Goal: Information Seeking & Learning: Understand process/instructions

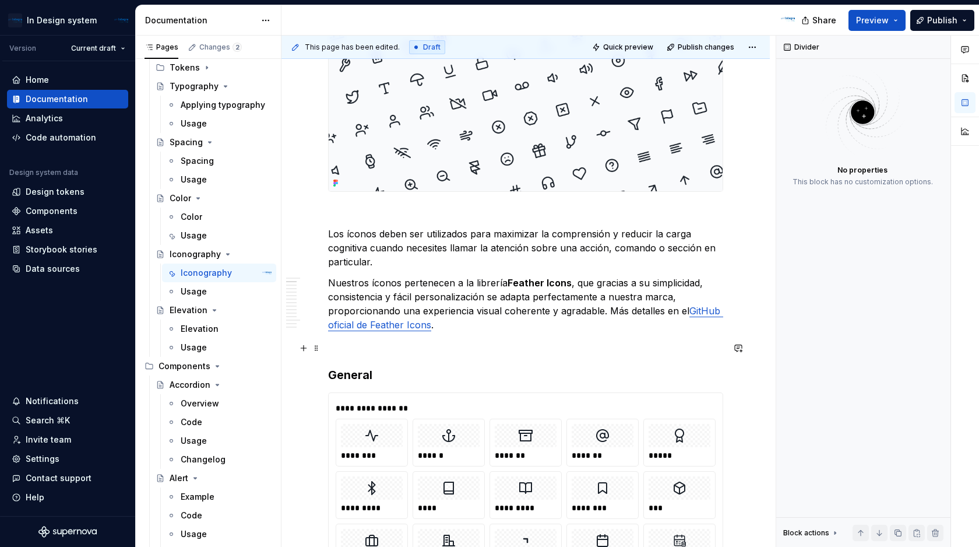
scroll to position [271, 0]
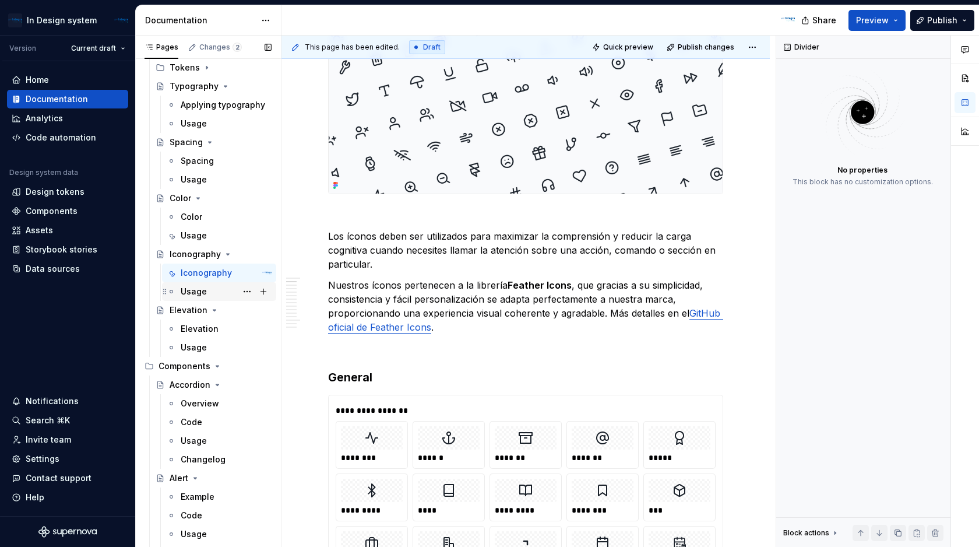
click at [202, 287] on div "Usage" at bounding box center [194, 292] width 26 height 12
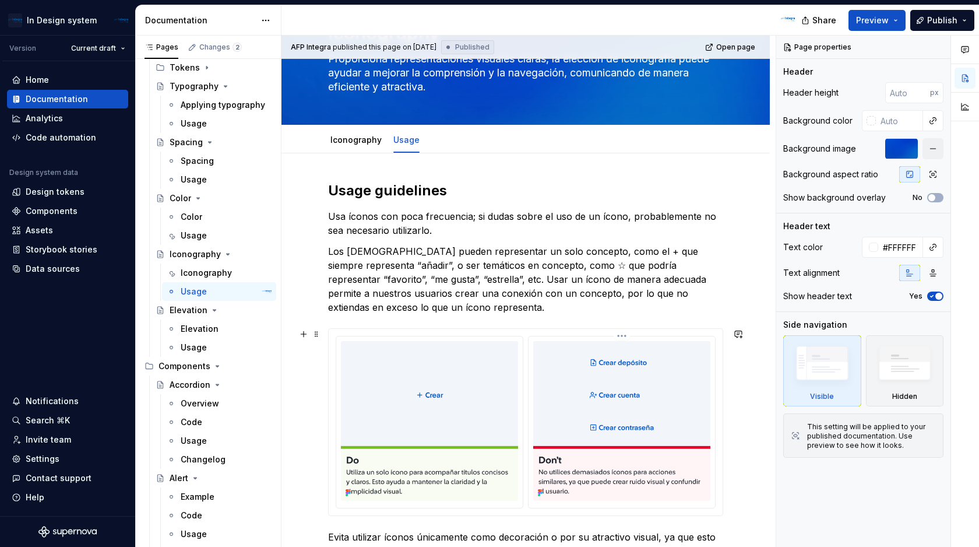
scroll to position [177, 0]
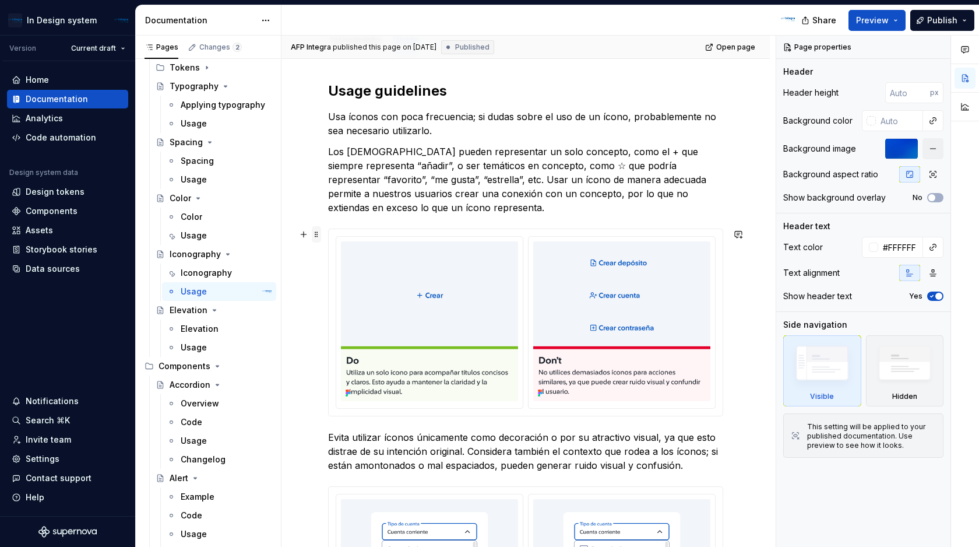
click at [319, 237] on span at bounding box center [316, 234] width 9 height 16
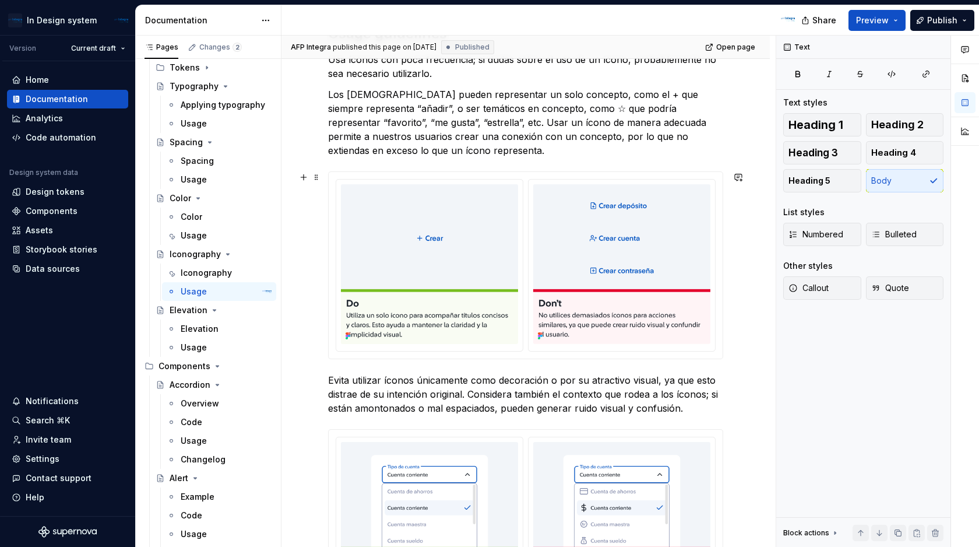
scroll to position [237, 0]
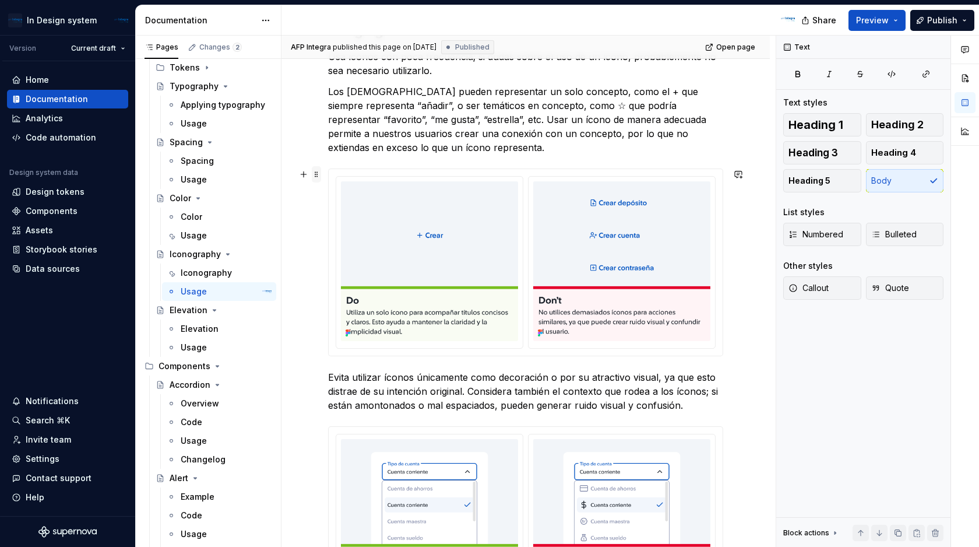
click at [317, 176] on span at bounding box center [316, 174] width 9 height 16
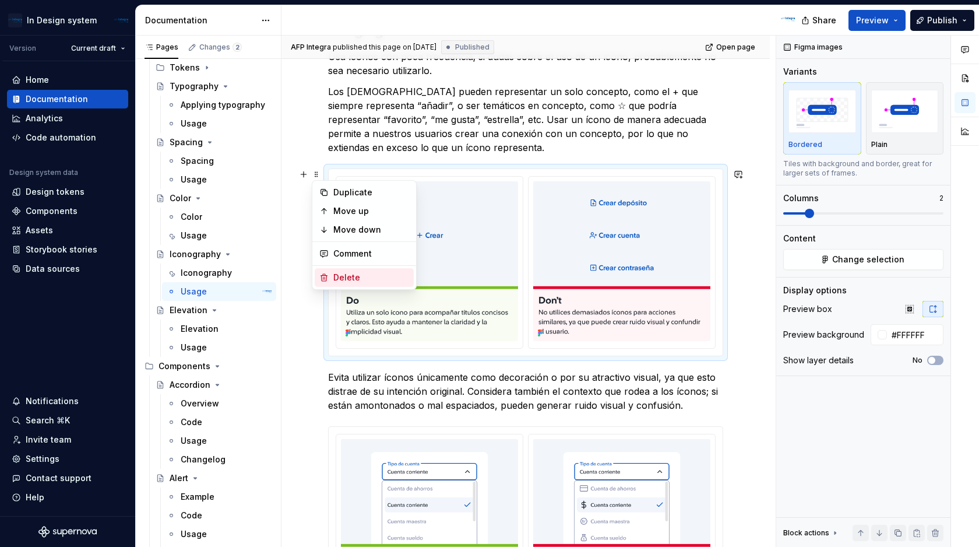
click at [346, 275] on div "Delete" at bounding box center [371, 278] width 76 height 12
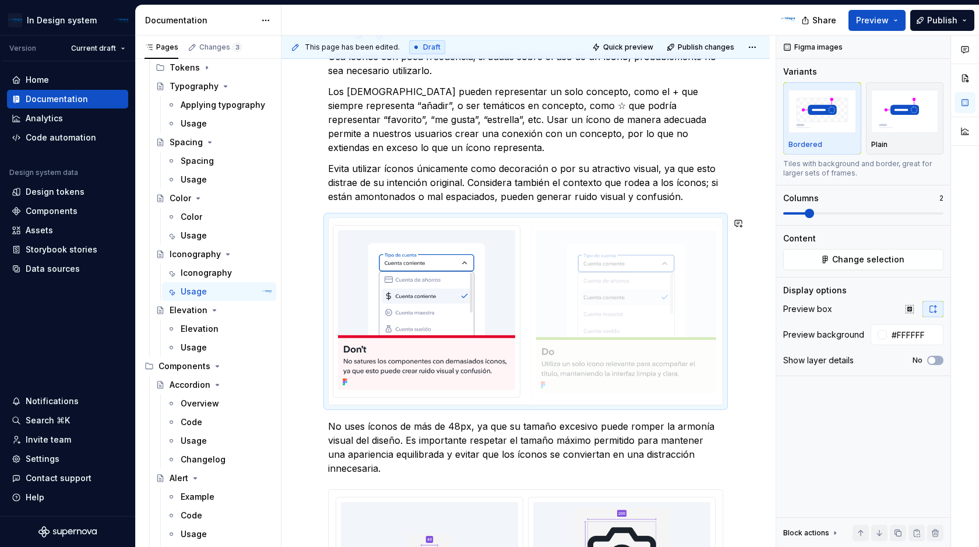
drag, startPoint x: 469, startPoint y: 337, endPoint x: 615, endPoint y: 329, distance: 147.1
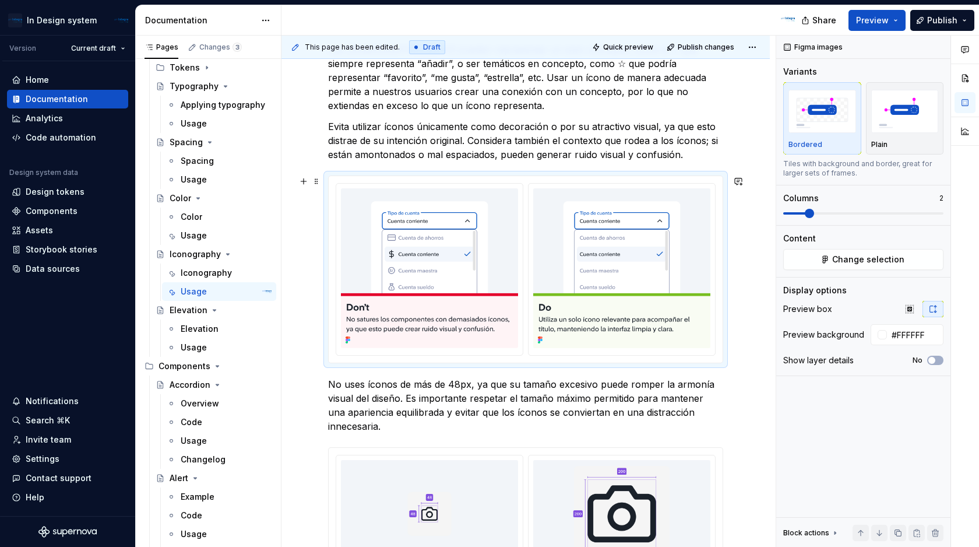
scroll to position [279, 0]
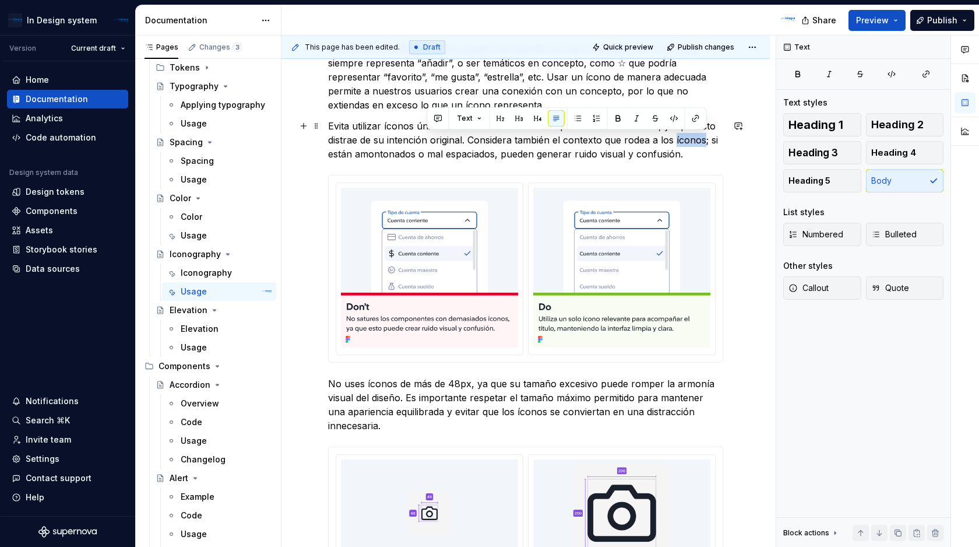
type textarea "*"
click at [723, 159] on p "Evita utilizar íconos únicamente como decoración o por su atractivo visual, ya …" at bounding box center [525, 140] width 395 height 42
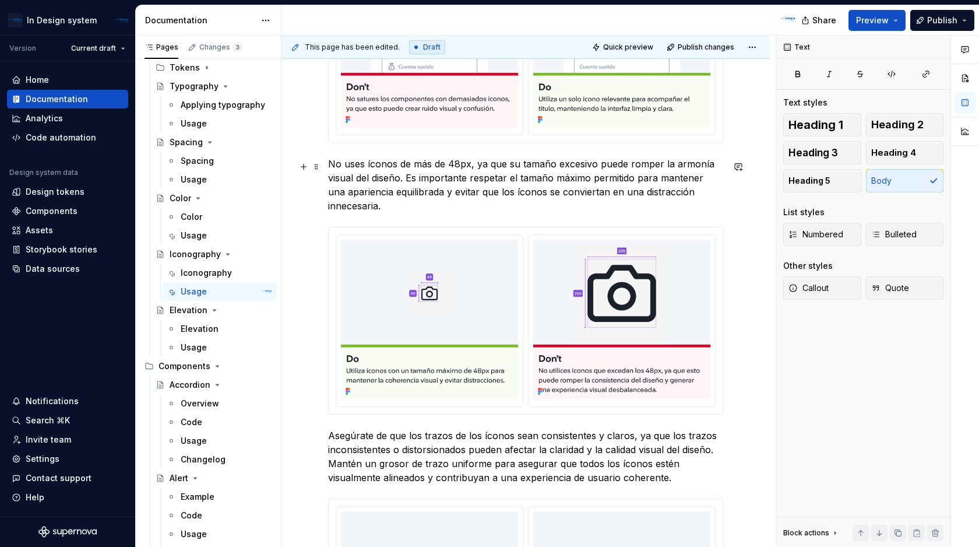
scroll to position [501, 0]
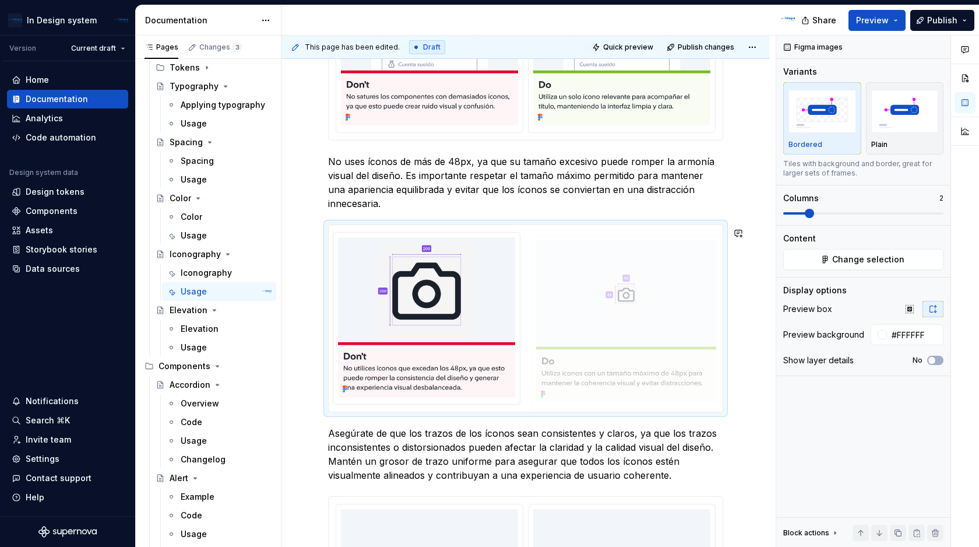
drag, startPoint x: 441, startPoint y: 291, endPoint x: 578, endPoint y: 292, distance: 137.0
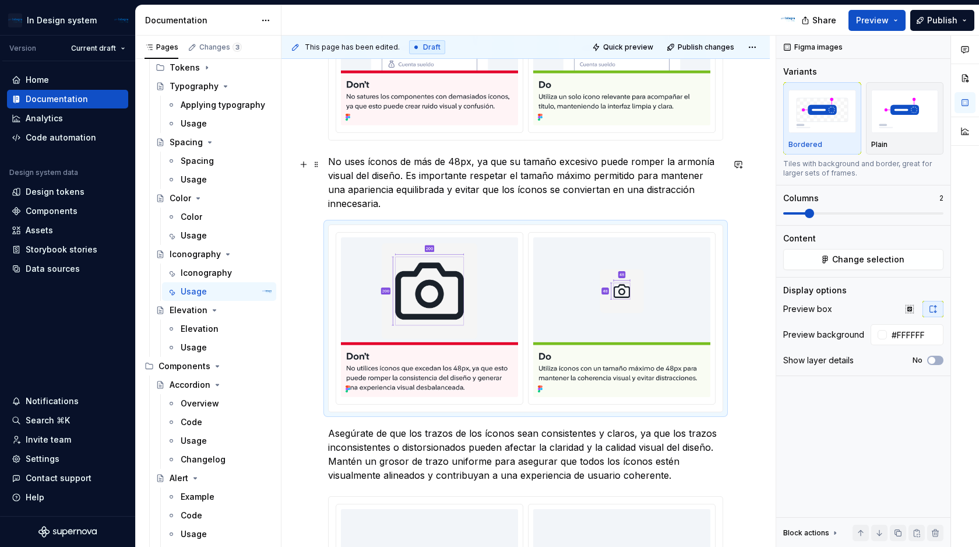
click at [458, 161] on p "No uses íconos de más de 48px, ya que su tamaño excesivo puede romper la armoní…" at bounding box center [525, 182] width 395 height 56
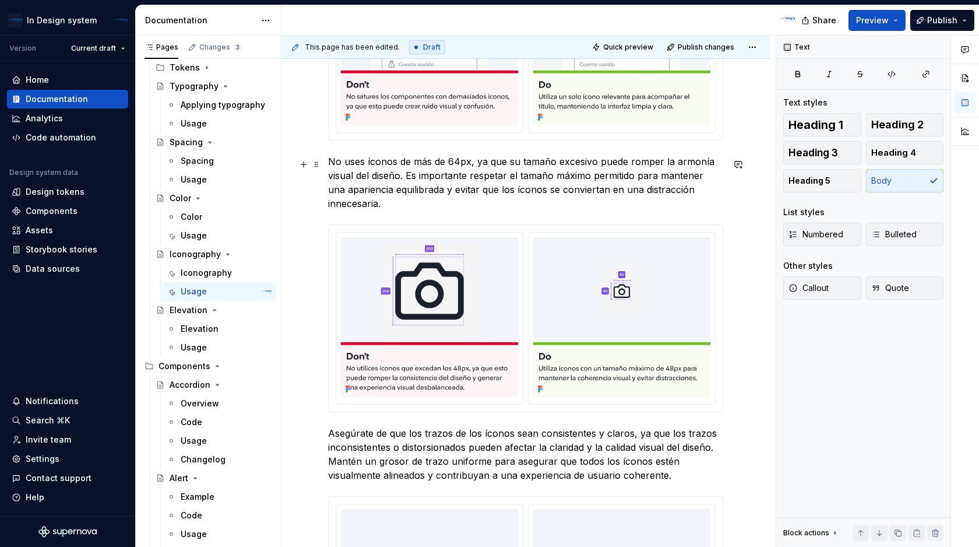
click at [756, 210] on div "Usage guidelines Usa íconos con poca frecuencia; si dudas sobre el uso de un íc…" at bounding box center [525, 309] width 488 height 1161
click at [579, 200] on p "No uses íconos de más de 64px, ya que su tamaño excesivo puede romper la armoní…" at bounding box center [525, 182] width 395 height 56
click at [514, 184] on p "No uses iconos de más de 64px, ya que su tamaño excesivo puede romper la armoní…" at bounding box center [525, 182] width 395 height 56
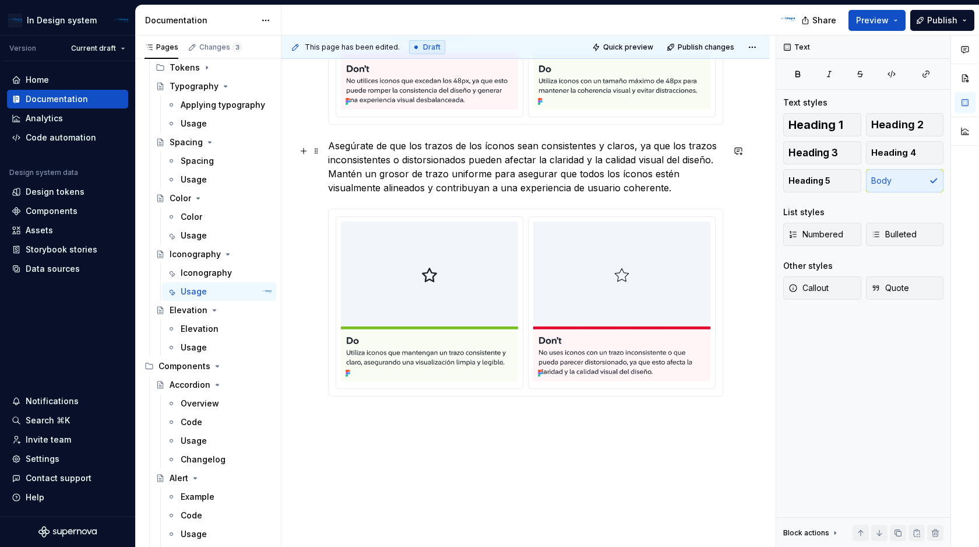
scroll to position [787, 0]
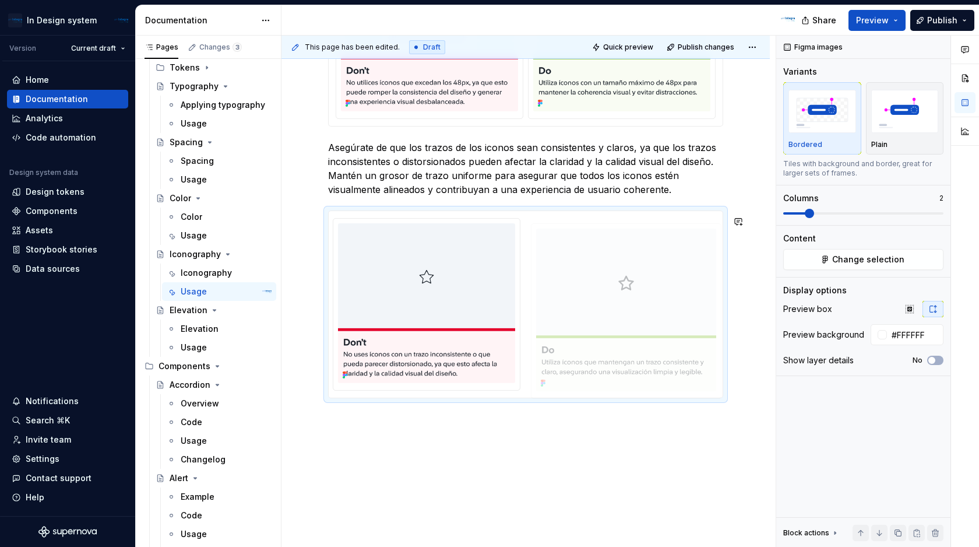
drag, startPoint x: 467, startPoint y: 273, endPoint x: 592, endPoint y: 281, distance: 124.4
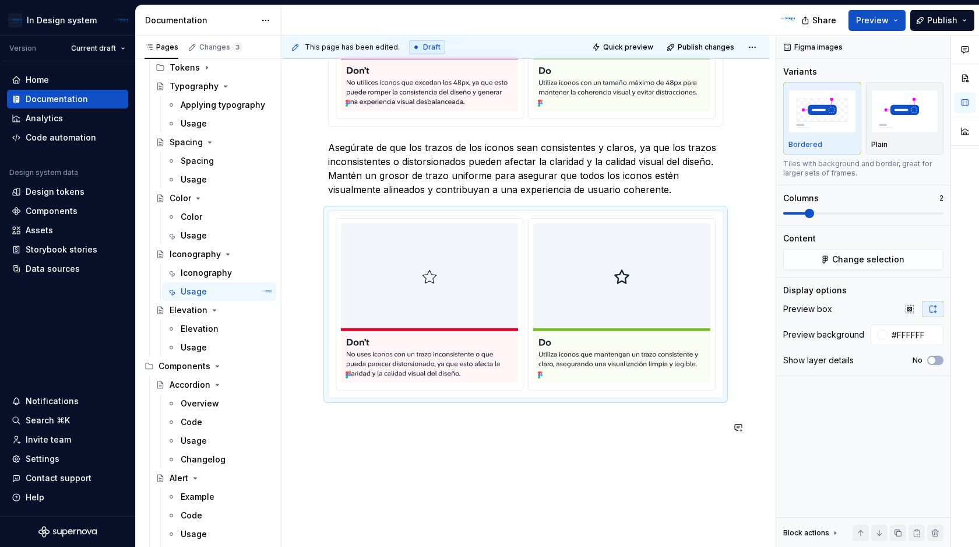
click at [557, 474] on div "Usage guidelines Usa íconos con poca frecuencia; si dudas sobre el uso de un íc…" at bounding box center [525, 23] width 488 height 1161
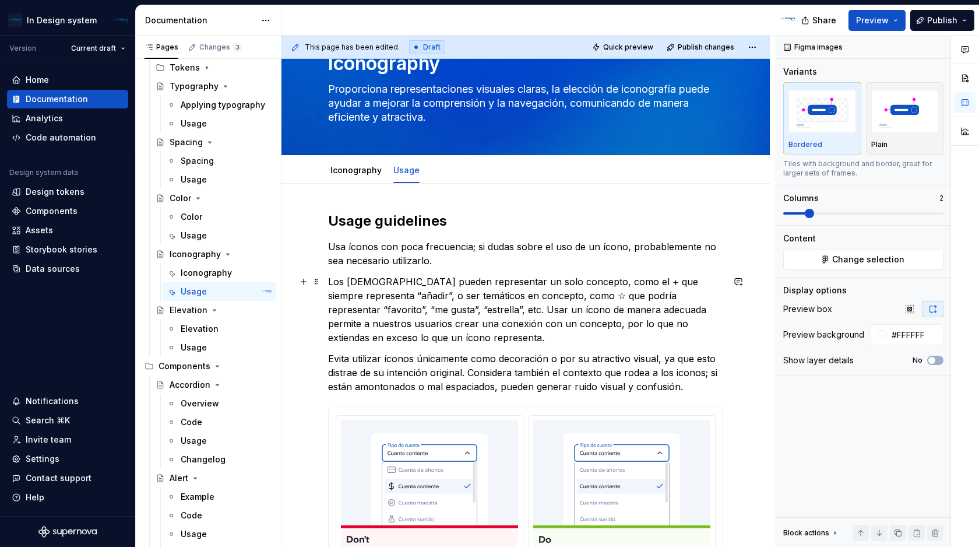
scroll to position [51, 0]
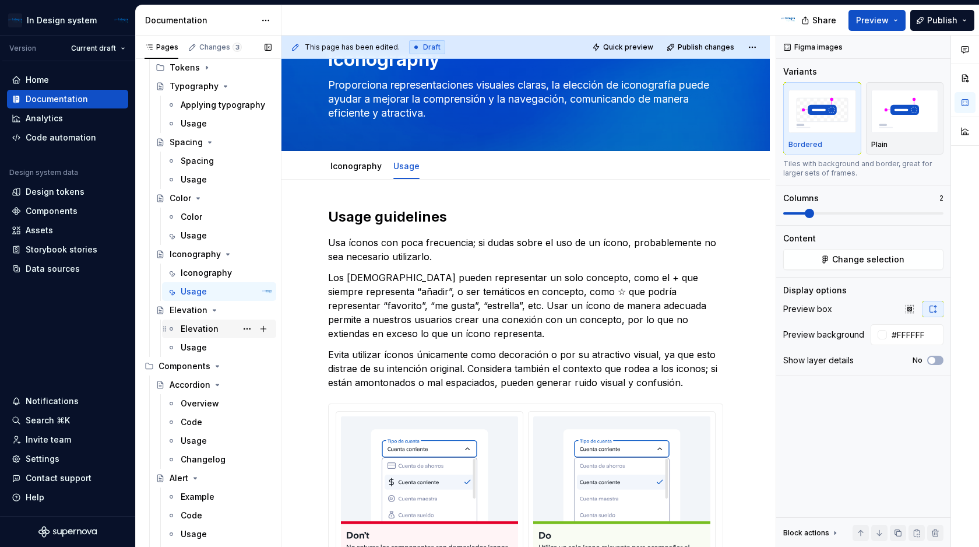
click at [208, 330] on div "Elevation" at bounding box center [200, 329] width 38 height 12
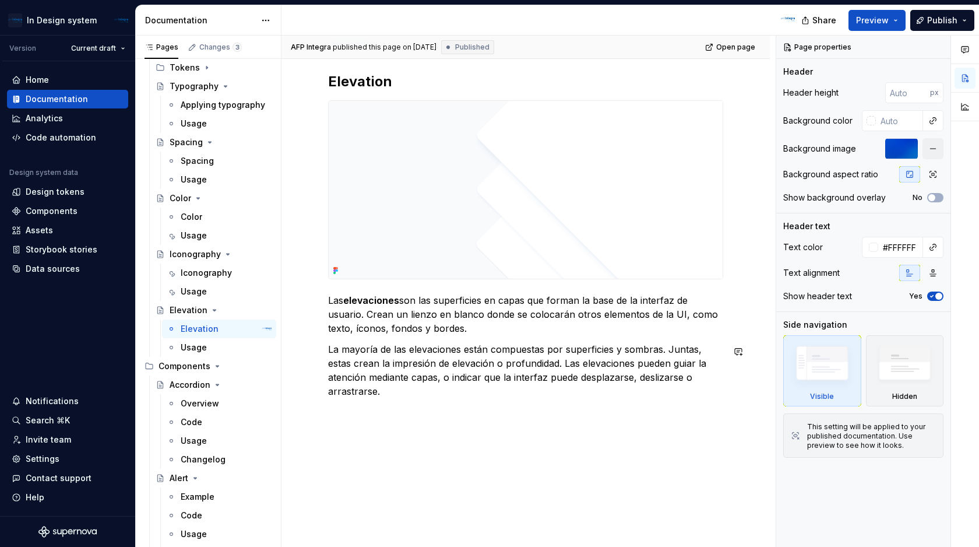
scroll to position [175, 0]
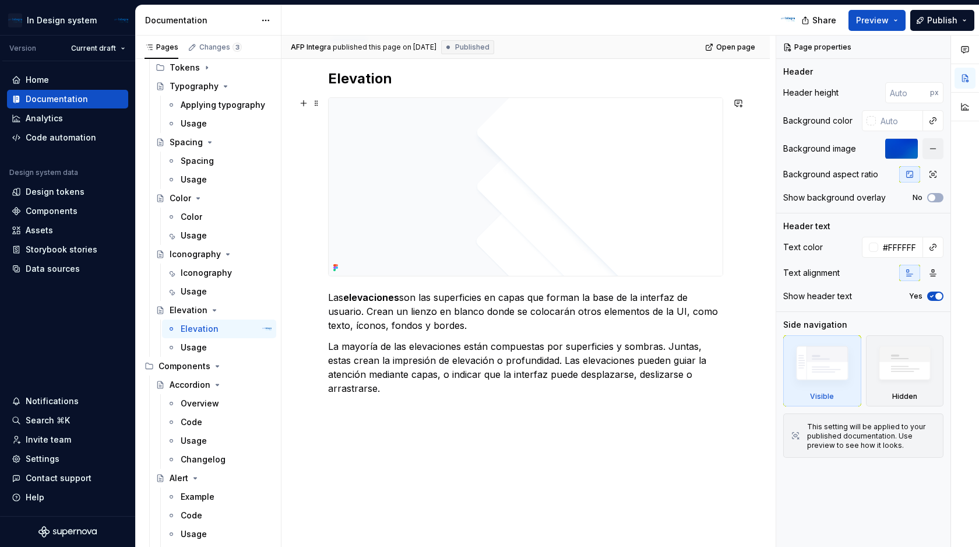
click at [528, 205] on img at bounding box center [526, 187] width 394 height 178
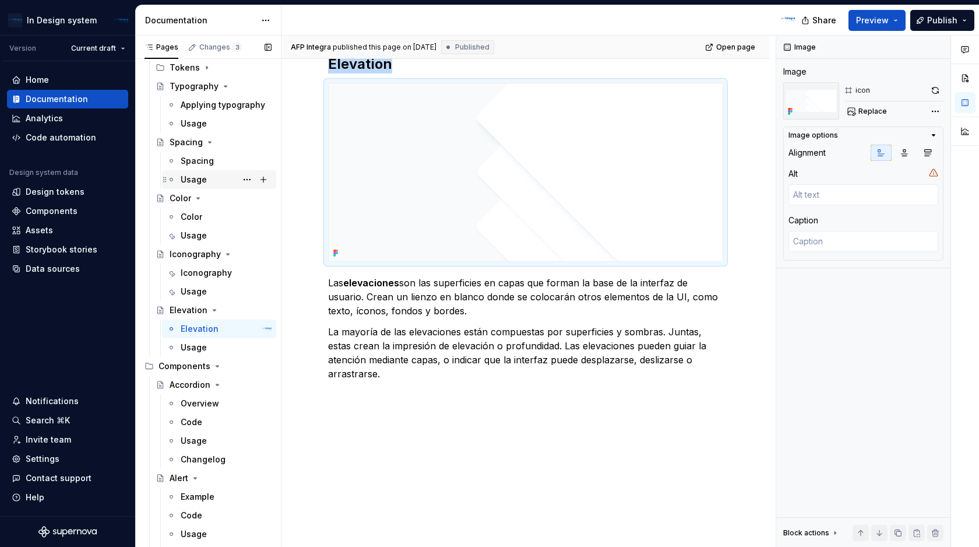
scroll to position [124, 0]
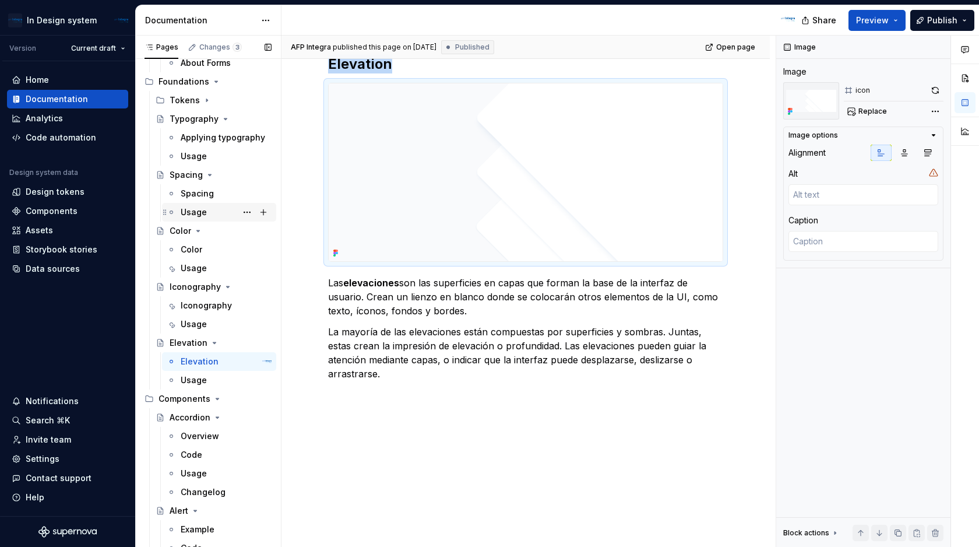
click at [201, 212] on div "Usage" at bounding box center [194, 212] width 26 height 12
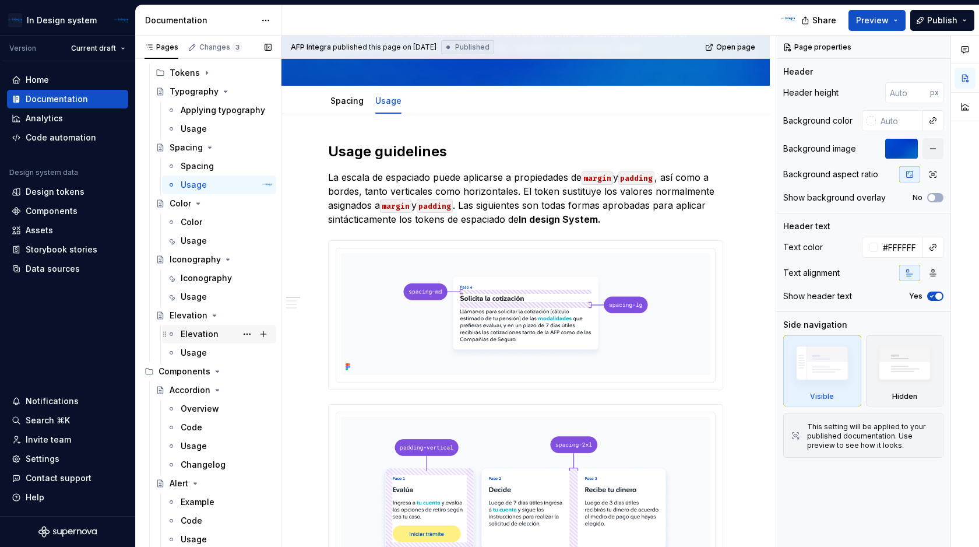
scroll to position [164, 0]
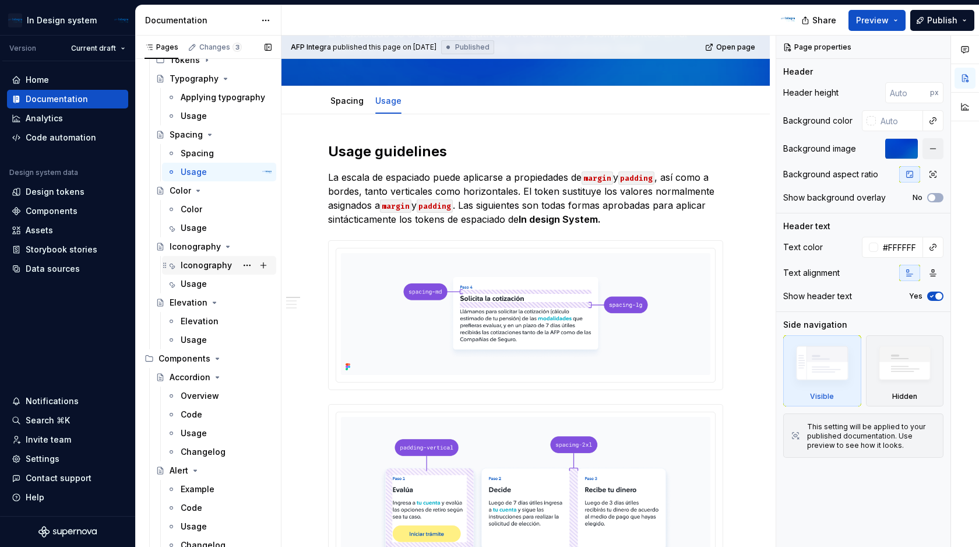
click at [201, 271] on div "Iconography" at bounding box center [226, 265] width 91 height 16
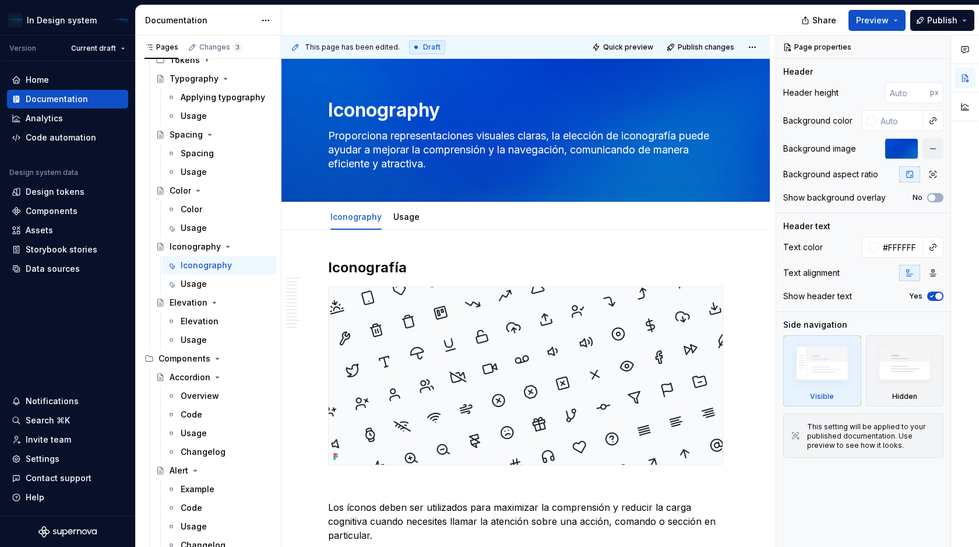
type textarea "*"
